Goal: Task Accomplishment & Management: Use online tool/utility

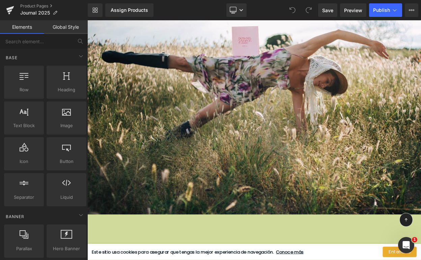
scroll to position [6123, 0]
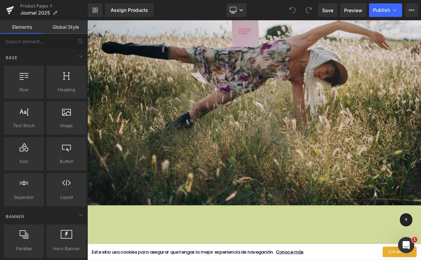
click at [345, 132] on img at bounding box center [291, 110] width 408 height 272
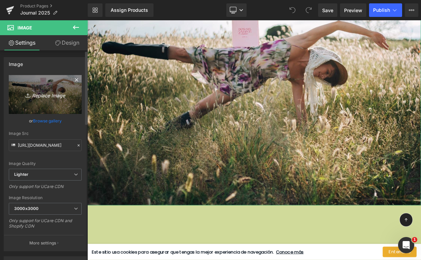
click at [44, 96] on icon "Replace Image" at bounding box center [45, 94] width 54 height 8
type input "C:\fakepath\Página Web - AGENDA 2025 JOURNAL.png"
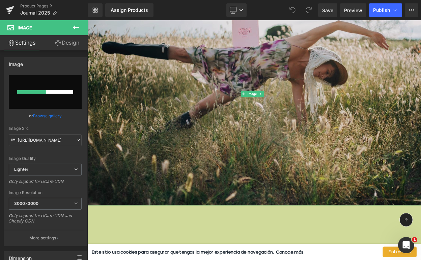
click at [177, 88] on img at bounding box center [291, 110] width 408 height 272
type input "https://ucarecdn.com/7e9ef2ae-2ecd-46ea-804e-12d99c9e6138/-/format/auto/-/previ…"
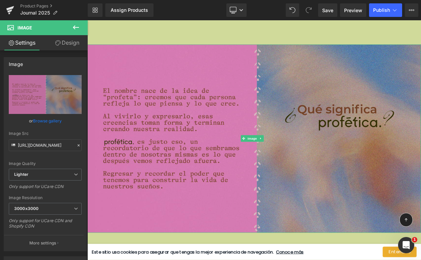
scroll to position [6040, 0]
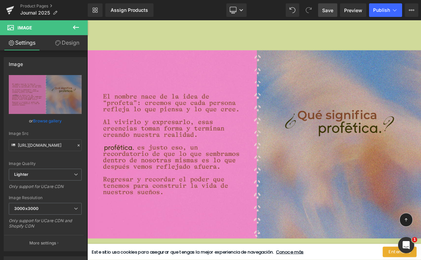
click at [330, 9] on span "Save" at bounding box center [327, 10] width 11 height 7
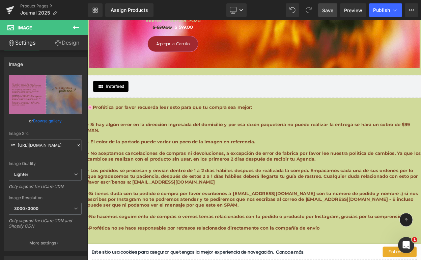
scroll to position [7459, 0]
click at [357, 180] on b "- No aceptamos cancelaciones de compras ni devoluciones, a excepción de error d…" at bounding box center [291, 187] width 408 height 14
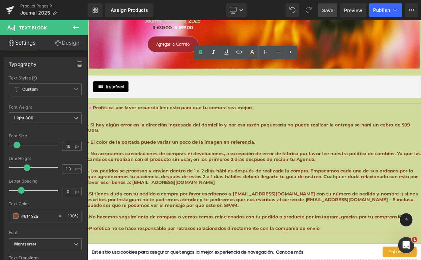
scroll to position [7463, 0]
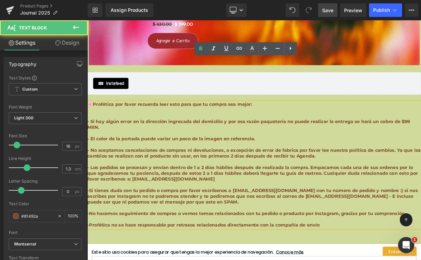
click at [421, 141] on b "- Si hay algún error en la dirección ingresada del domicilio y por esa razón pa…" at bounding box center [284, 148] width 395 height 14
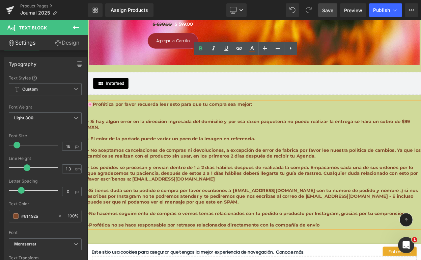
click at [421, 141] on b "- Si hay algún error en la dirección ingresada del domicilio y por esa razón pa…" at bounding box center [284, 148] width 395 height 14
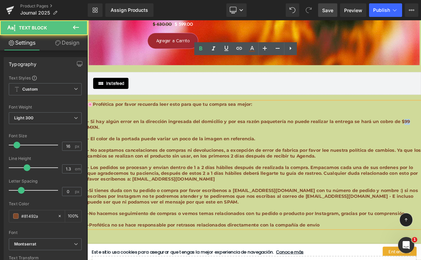
click at [421, 141] on b "- Si hay algún error en la dirección ingresada del domicilio y por esa razón pa…" at bounding box center [284, 148] width 395 height 14
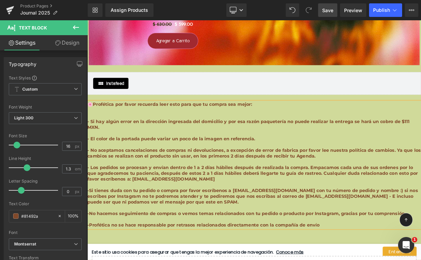
click at [421, 141] on b "- Si hay algún error en la dirección ingresada del domicilio y por esa razón pa…" at bounding box center [284, 148] width 394 height 14
drag, startPoint x: 332, startPoint y: 12, endPoint x: 251, endPoint y: 163, distance: 171.7
click at [332, 12] on span "Save" at bounding box center [327, 10] width 11 height 7
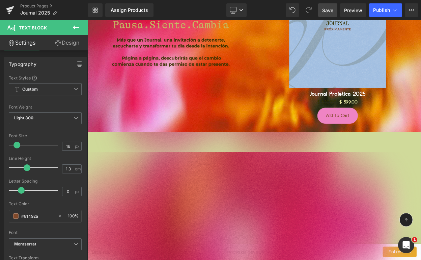
scroll to position [309, 0]
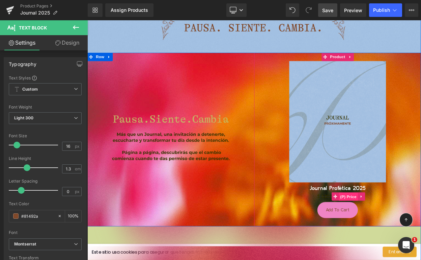
click at [403, 236] on span "(P) Price" at bounding box center [407, 236] width 24 height 10
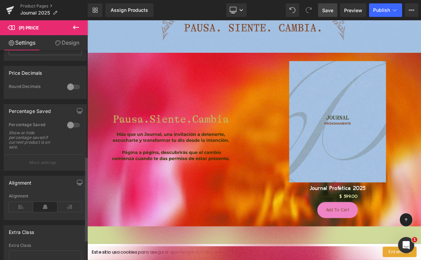
scroll to position [313, 0]
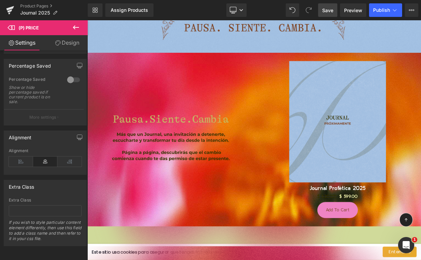
click at [331, 9] on span "Save" at bounding box center [327, 10] width 11 height 7
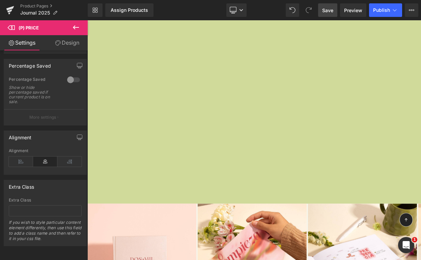
scroll to position [4667, 0]
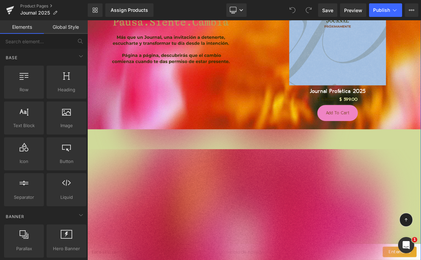
scroll to position [427, 0]
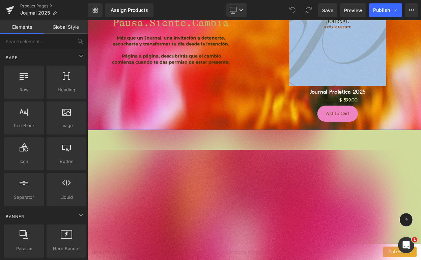
click at [212, 145] on div "Image" at bounding box center [189, 48] width 204 height 212
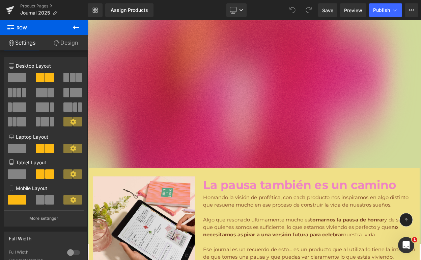
scroll to position [619, 0]
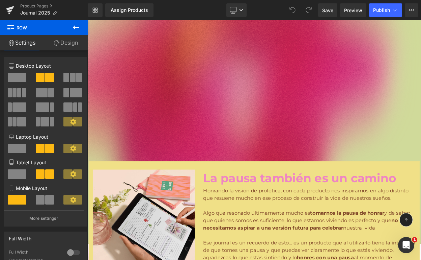
click at [78, 28] on icon at bounding box center [76, 27] width 8 height 8
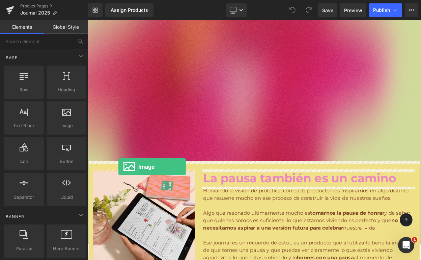
drag, startPoint x: 151, startPoint y: 148, endPoint x: 124, endPoint y: 198, distance: 56.2
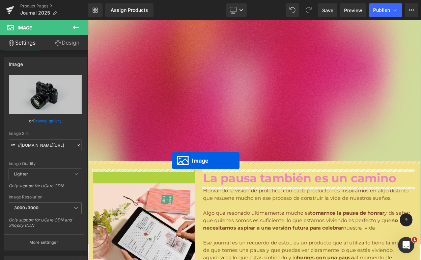
drag, startPoint x: 153, startPoint y: 246, endPoint x: 192, endPoint y: 192, distance: 66.9
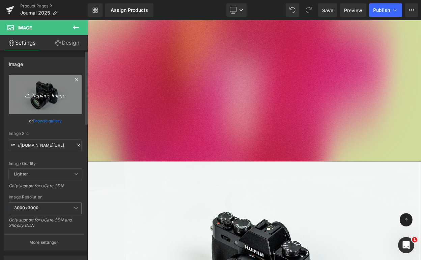
click at [44, 93] on icon "Replace Image" at bounding box center [45, 94] width 54 height 8
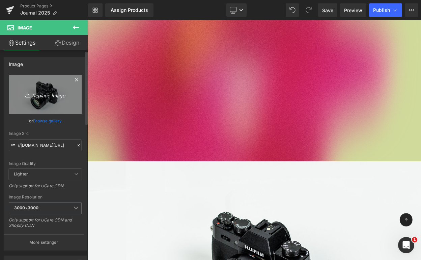
type input "C:\fakepath\Página Web - AGENDA 2025 JOURNAL-2.png"
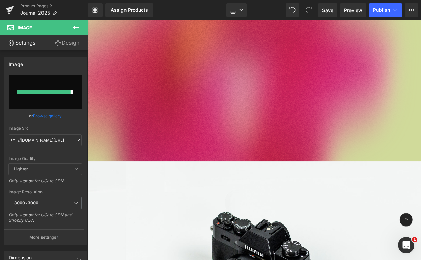
type input "[URL][DOMAIN_NAME]"
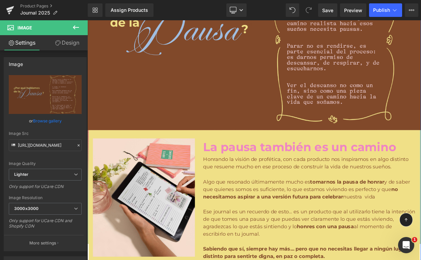
scroll to position [873, 0]
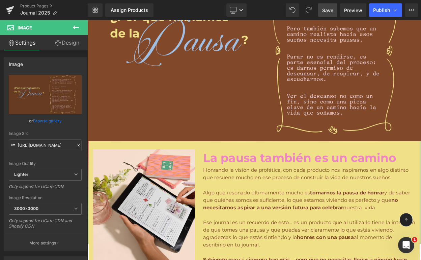
drag, startPoint x: 326, startPoint y: 9, endPoint x: 278, endPoint y: 142, distance: 141.2
click at [326, 9] on span "Save" at bounding box center [327, 10] width 11 height 7
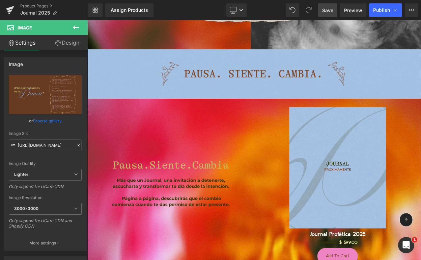
scroll to position [240, 0]
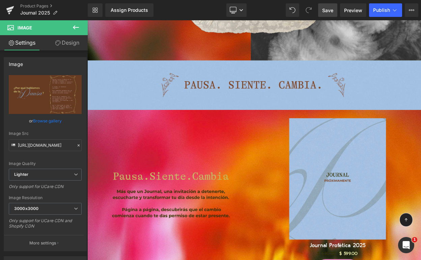
click at [325, 12] on span "Save" at bounding box center [327, 10] width 11 height 7
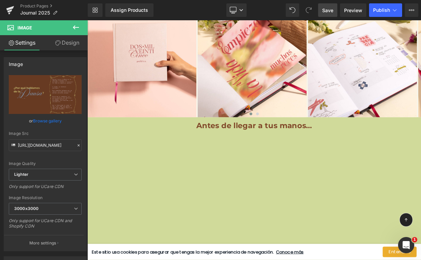
scroll to position [5192, 0]
